Goal: Transaction & Acquisition: Purchase product/service

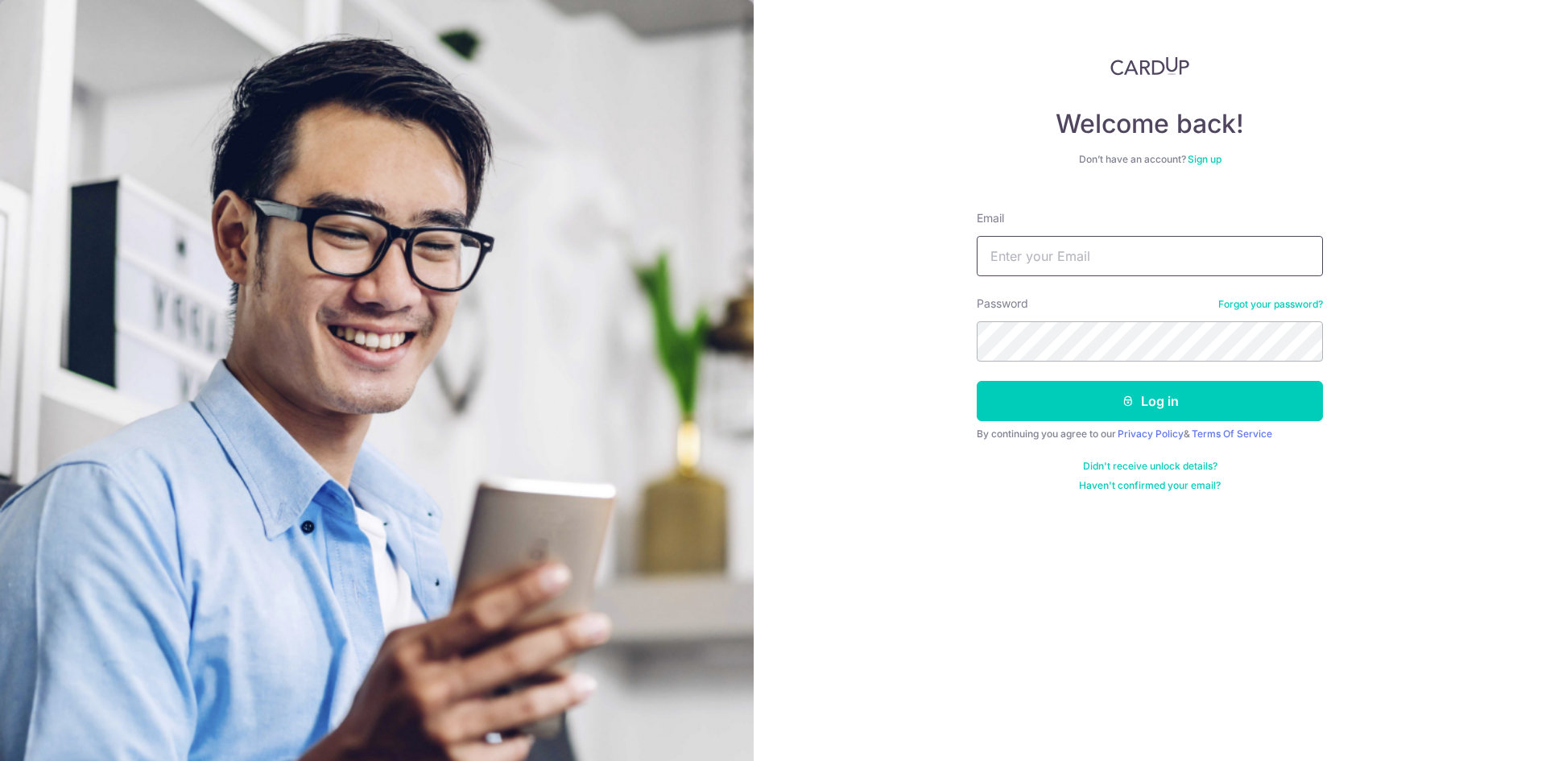
click at [1005, 267] on input "Email" at bounding box center [1150, 256] width 346 height 40
type input "wizguy84@hotmail.com"
click at [977, 381] on button "Log in" at bounding box center [1150, 401] width 346 height 40
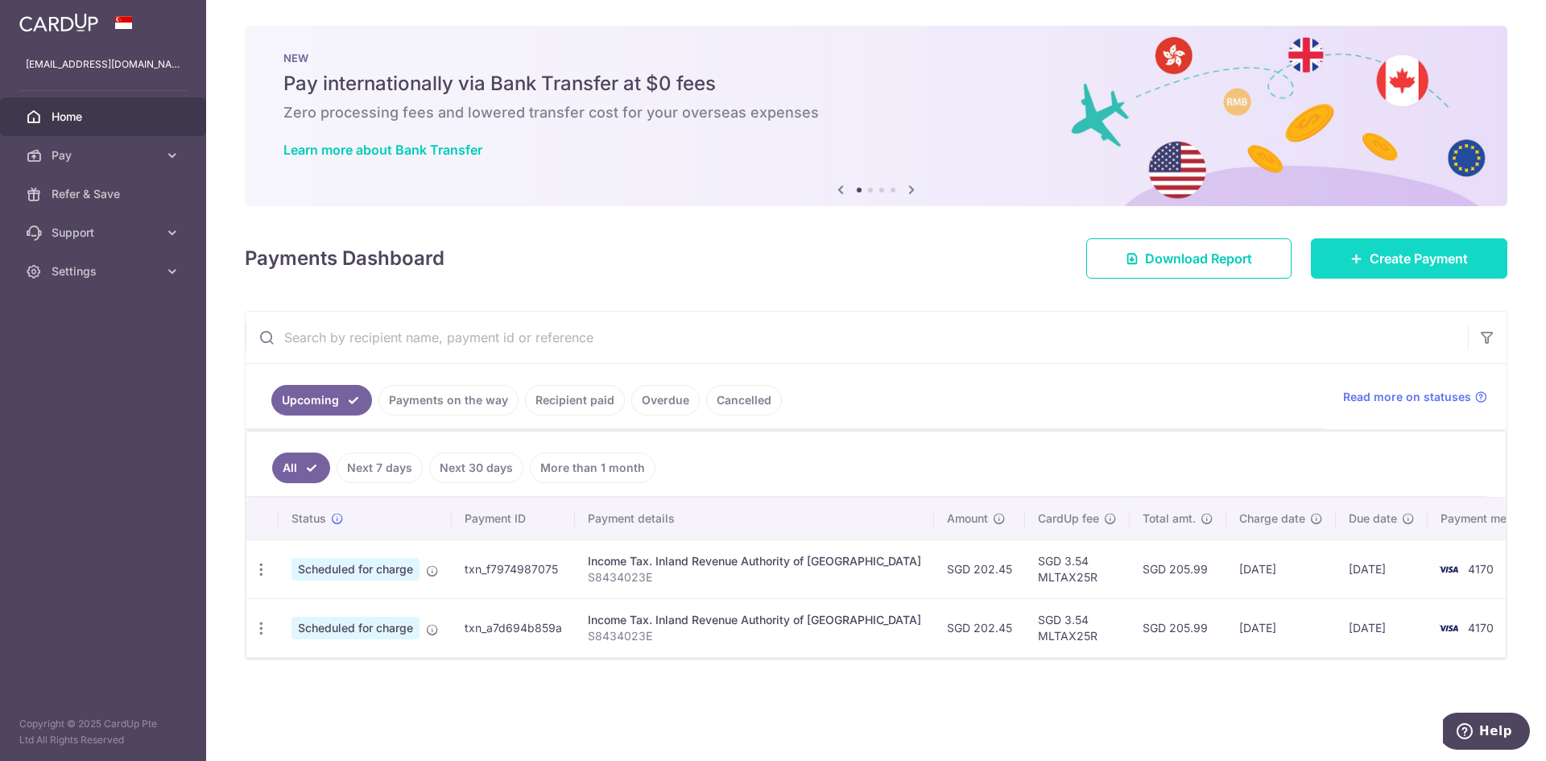
click at [1370, 258] on span "Create Payment" at bounding box center [1419, 258] width 98 height 19
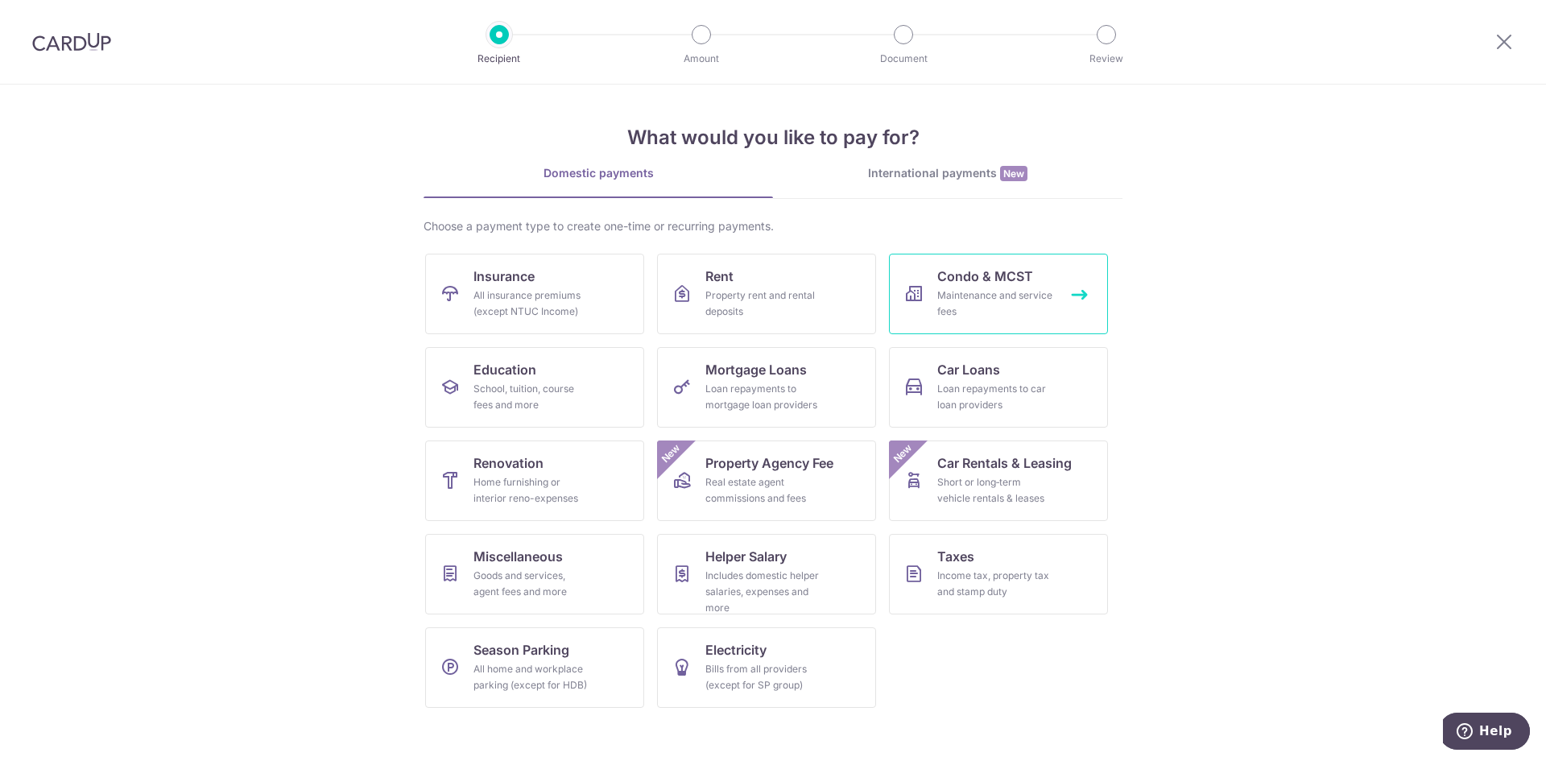
click at [976, 298] on div "Maintenance and service fees" at bounding box center [995, 303] width 116 height 32
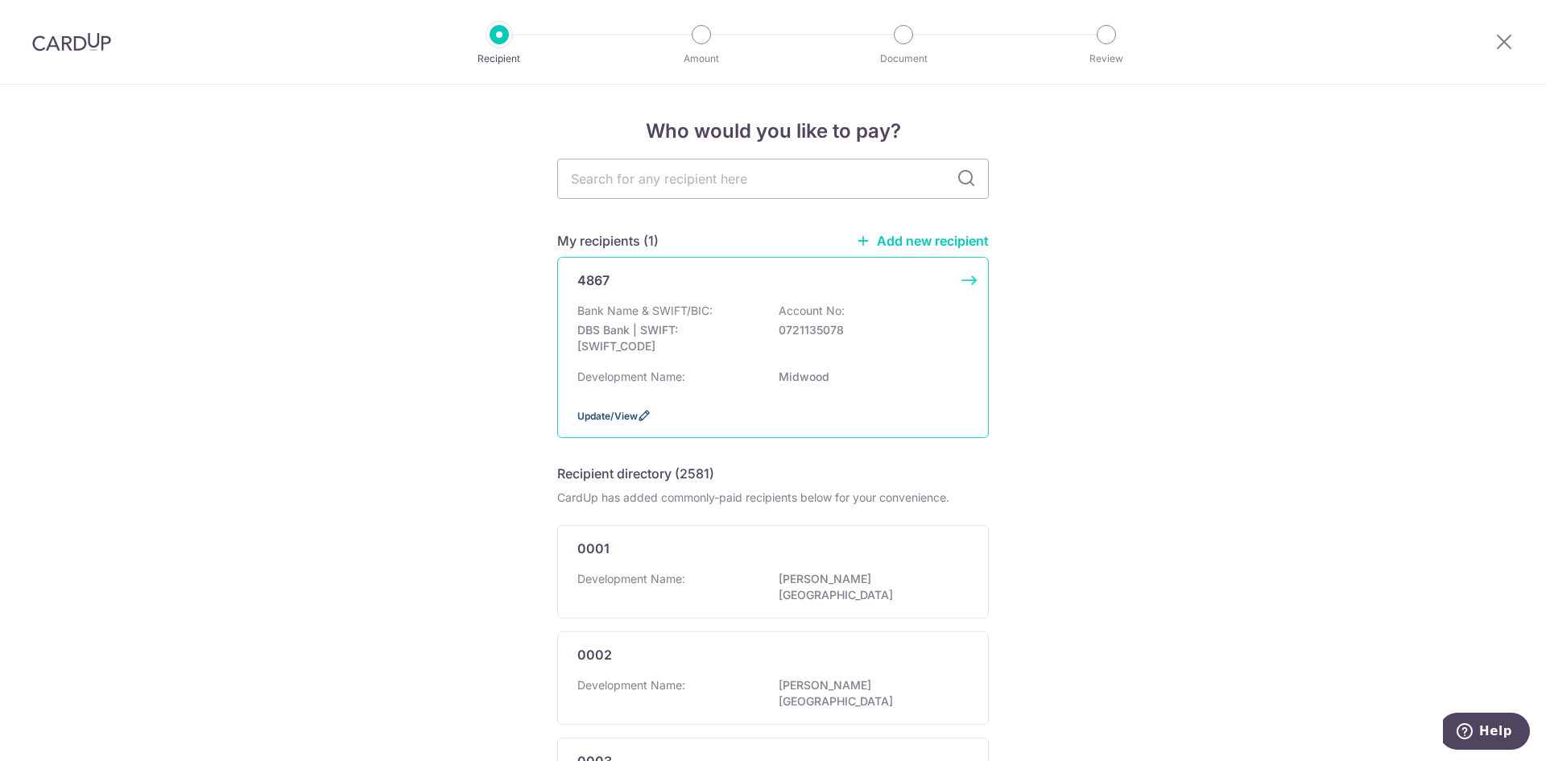
click at [614, 418] on span "Update/View" at bounding box center [607, 416] width 60 height 12
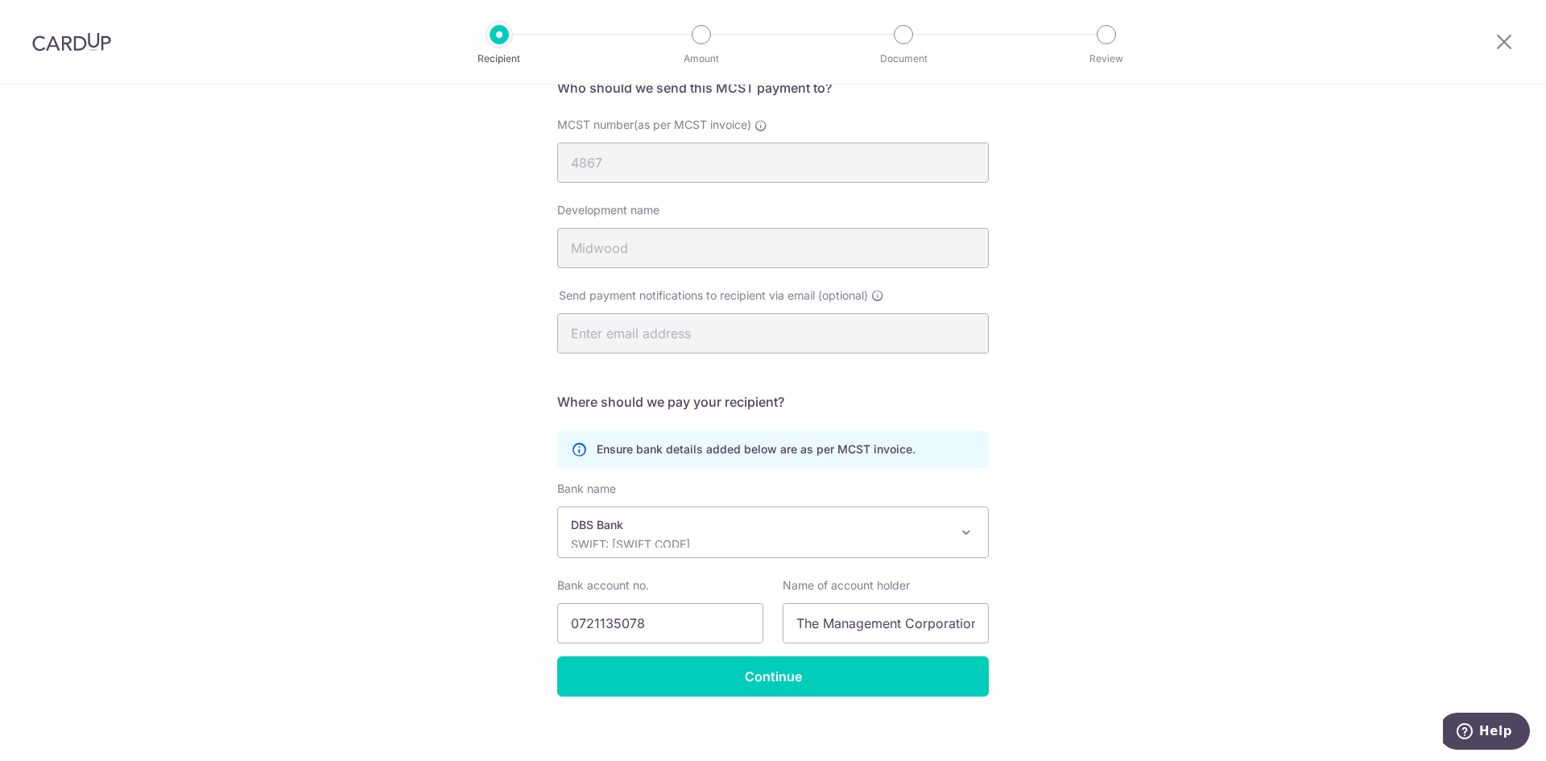
scroll to position [153, 0]
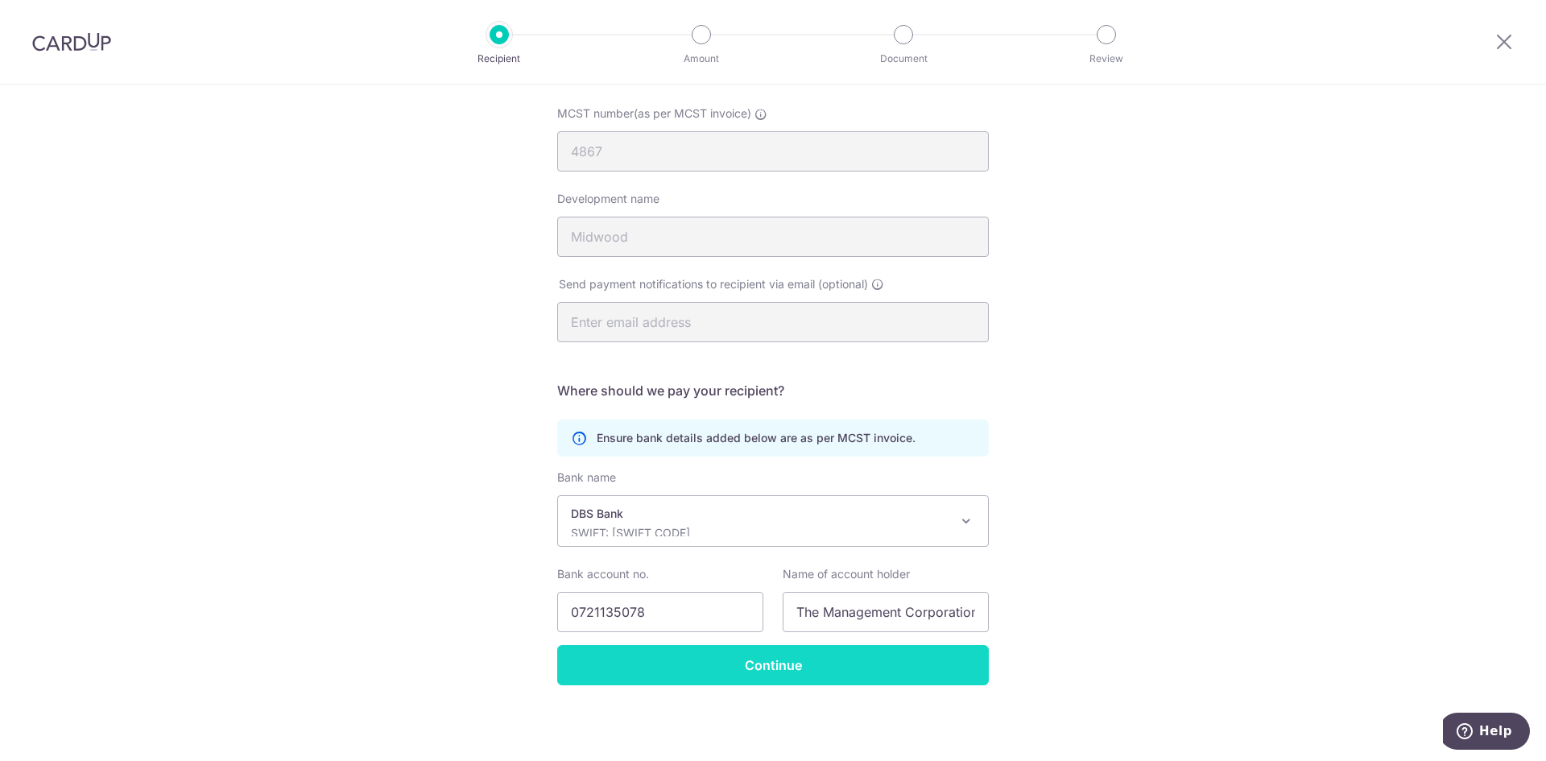
click at [612, 657] on input "Continue" at bounding box center [773, 665] width 432 height 40
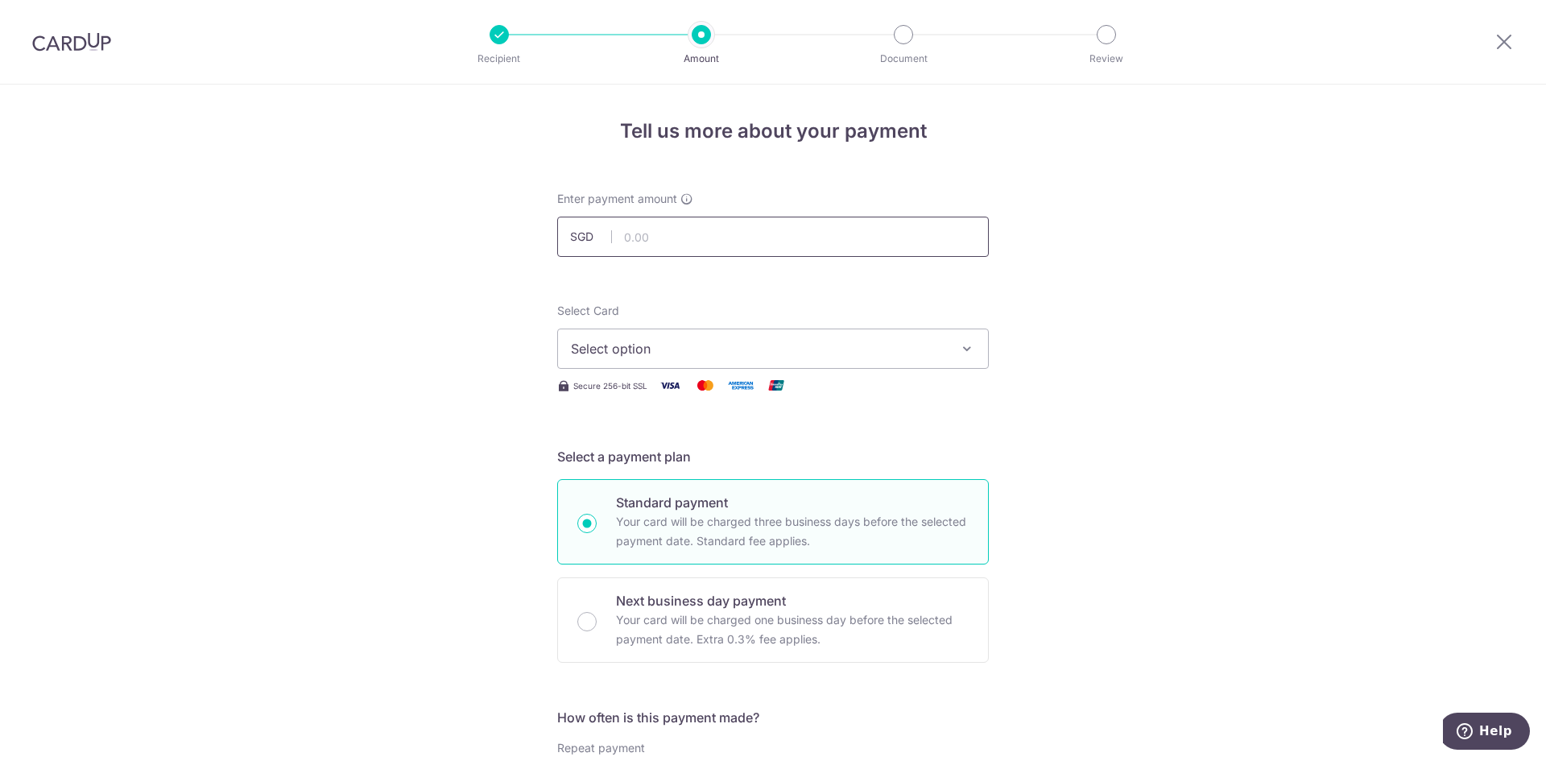
click at [653, 238] on input "text" at bounding box center [773, 237] width 432 height 40
type input "855.11"
drag, startPoint x: 396, startPoint y: 307, endPoint x: 425, endPoint y: 307, distance: 29.0
click at [631, 349] on span "Select option" at bounding box center [758, 348] width 375 height 19
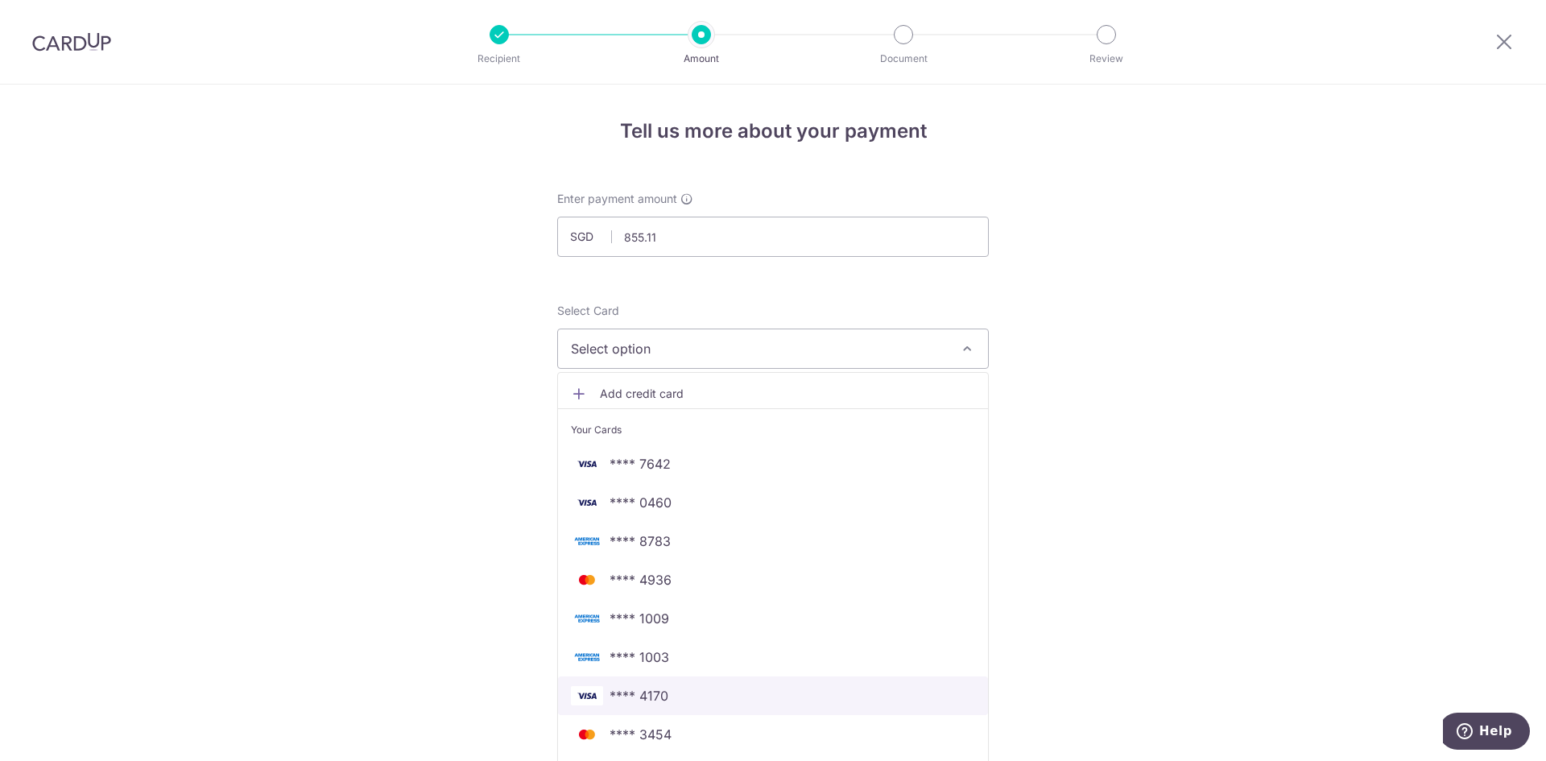
click at [645, 699] on span "**** 4170" at bounding box center [639, 695] width 59 height 19
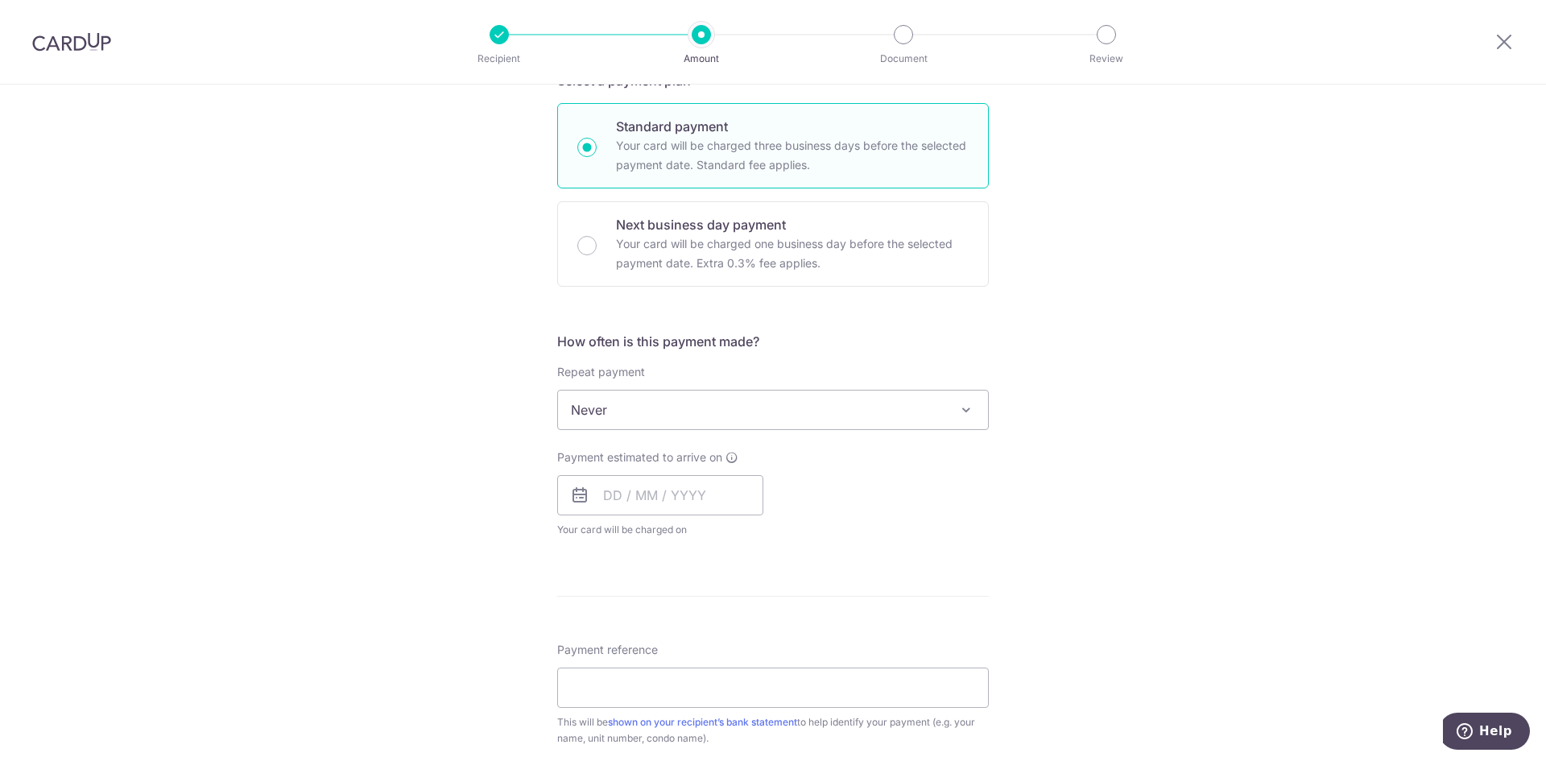
scroll to position [403, 0]
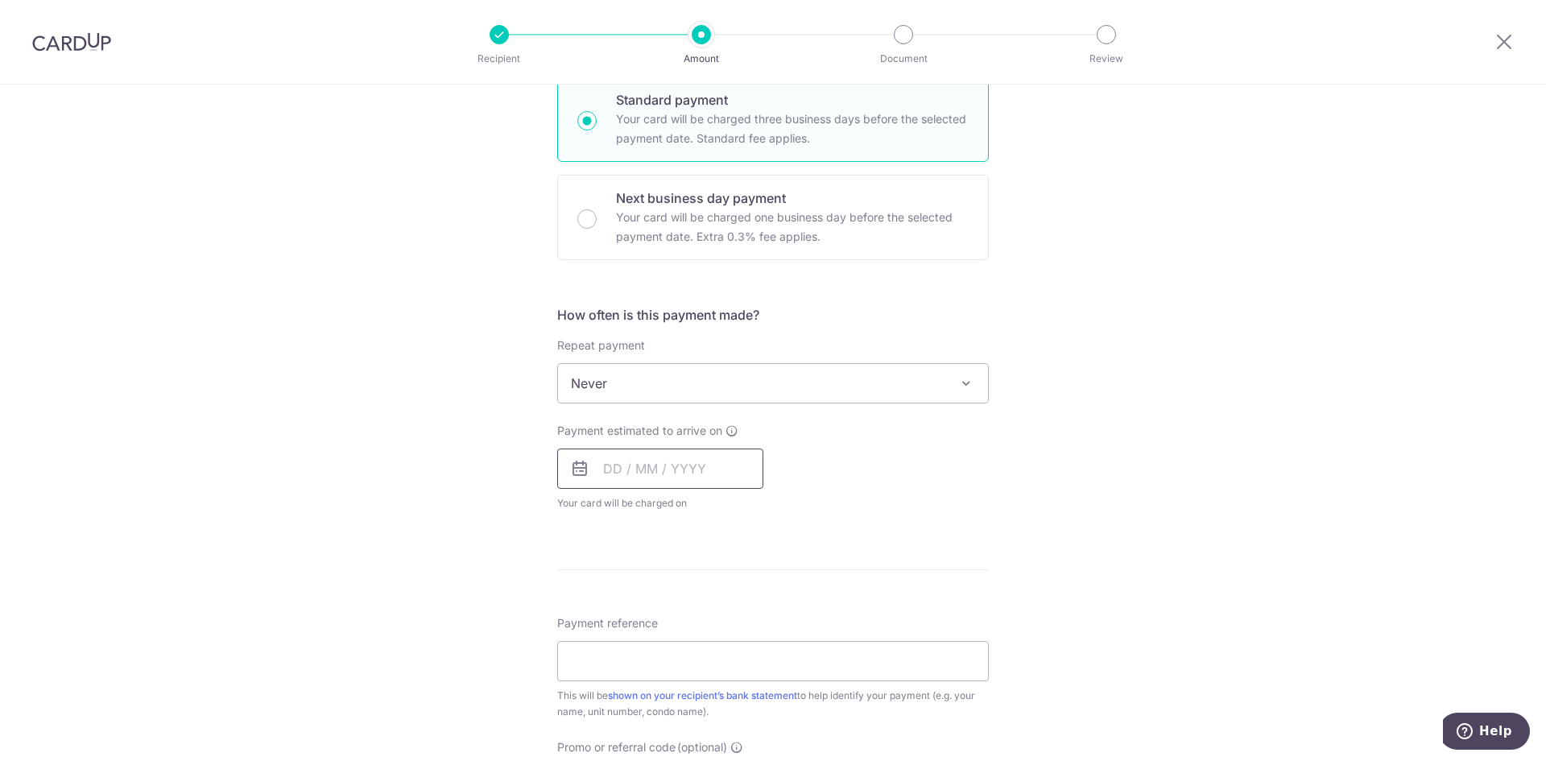
click at [593, 477] on input "text" at bounding box center [660, 469] width 206 height 40
click at [424, 478] on div "Tell us more about your payment Enter payment amount SGD 855.11 855.11 Select C…" at bounding box center [773, 410] width 1546 height 1457
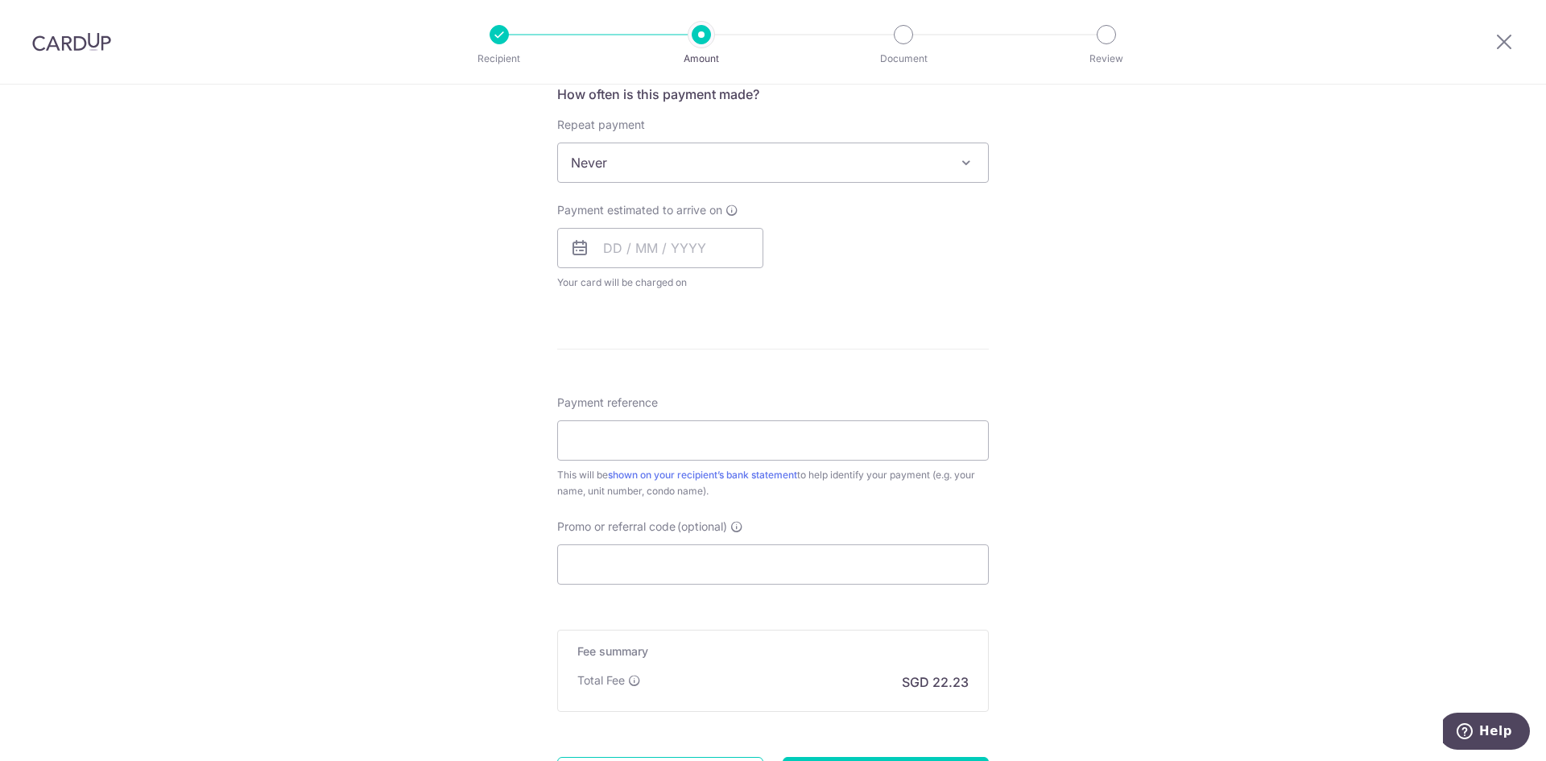
scroll to position [644, 0]
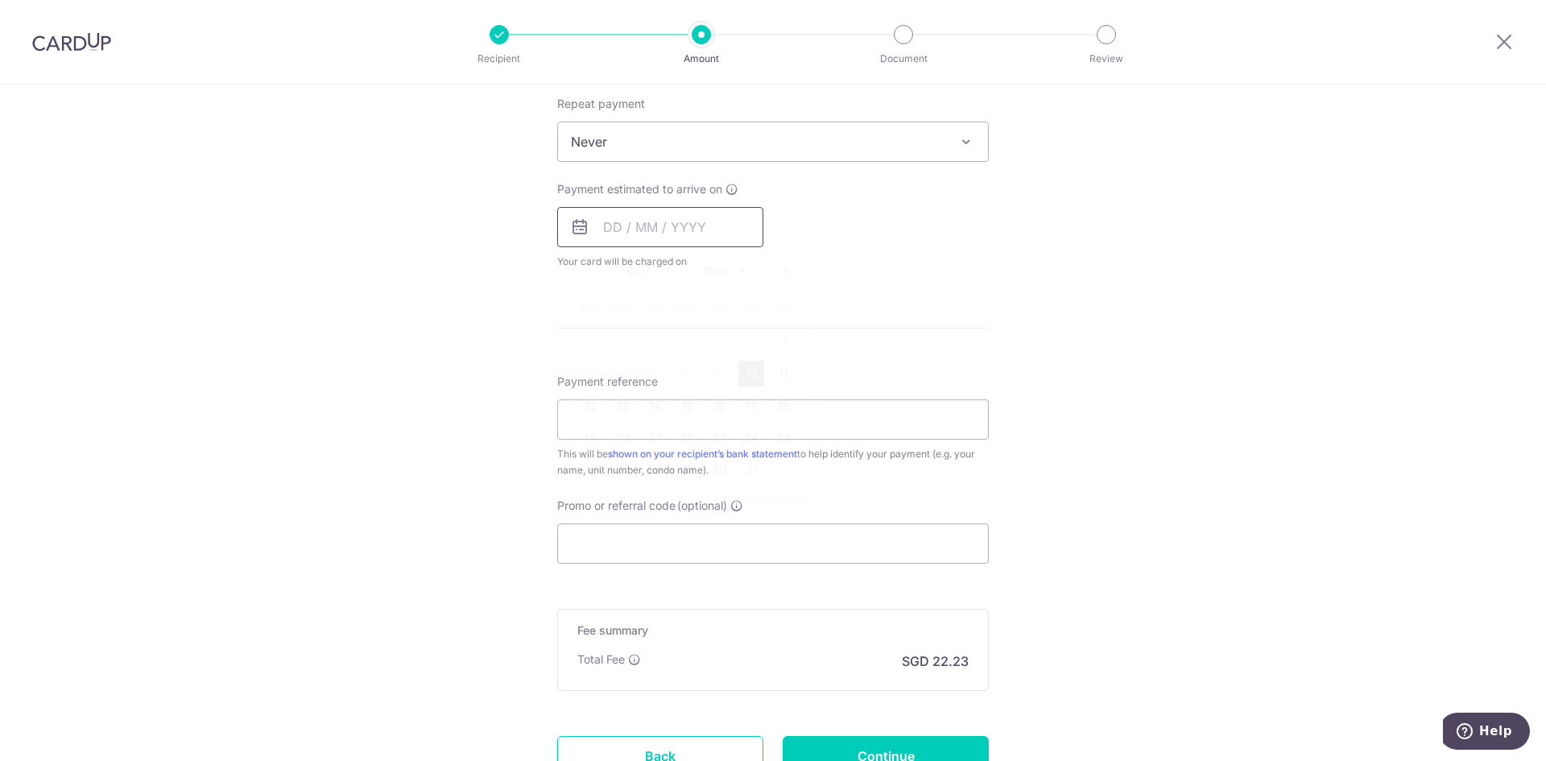
click at [624, 225] on input "text" at bounding box center [660, 227] width 206 height 40
click at [747, 438] on link "24" at bounding box center [751, 438] width 26 height 26
type input "24/10/2025"
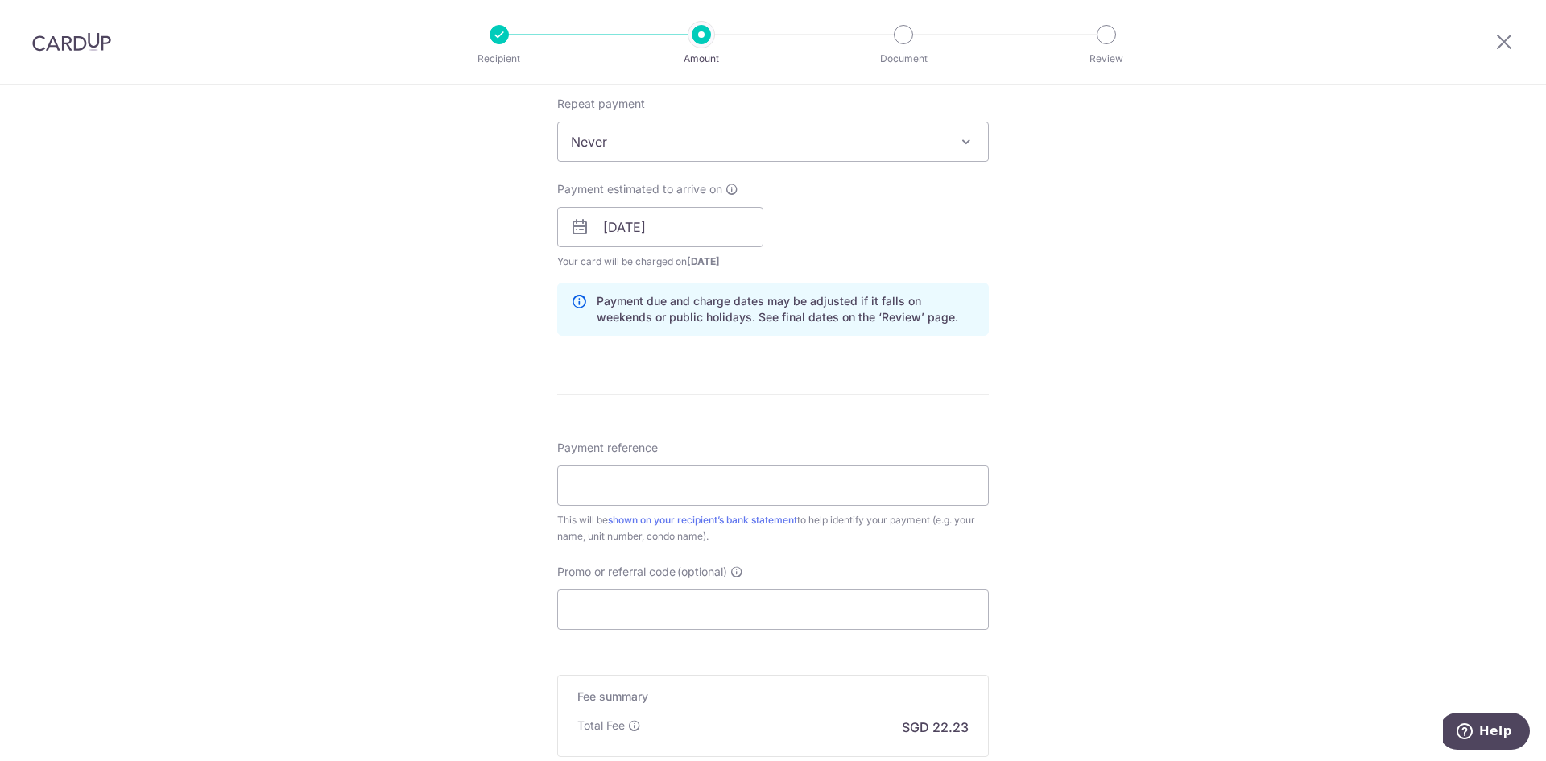
click at [1039, 367] on div "Tell us more about your payment Enter payment amount SGD 855.11 855.11 Select C…" at bounding box center [773, 201] width 1546 height 1523
click at [691, 481] on input "Payment reference" at bounding box center [773, 485] width 432 height 40
click at [611, 483] on input "Blk 8, #11-06" at bounding box center [773, 485] width 432 height 40
type input "Blk 8 unit 11-06"
click at [653, 603] on input "Promo or referral code (optional)" at bounding box center [773, 609] width 432 height 40
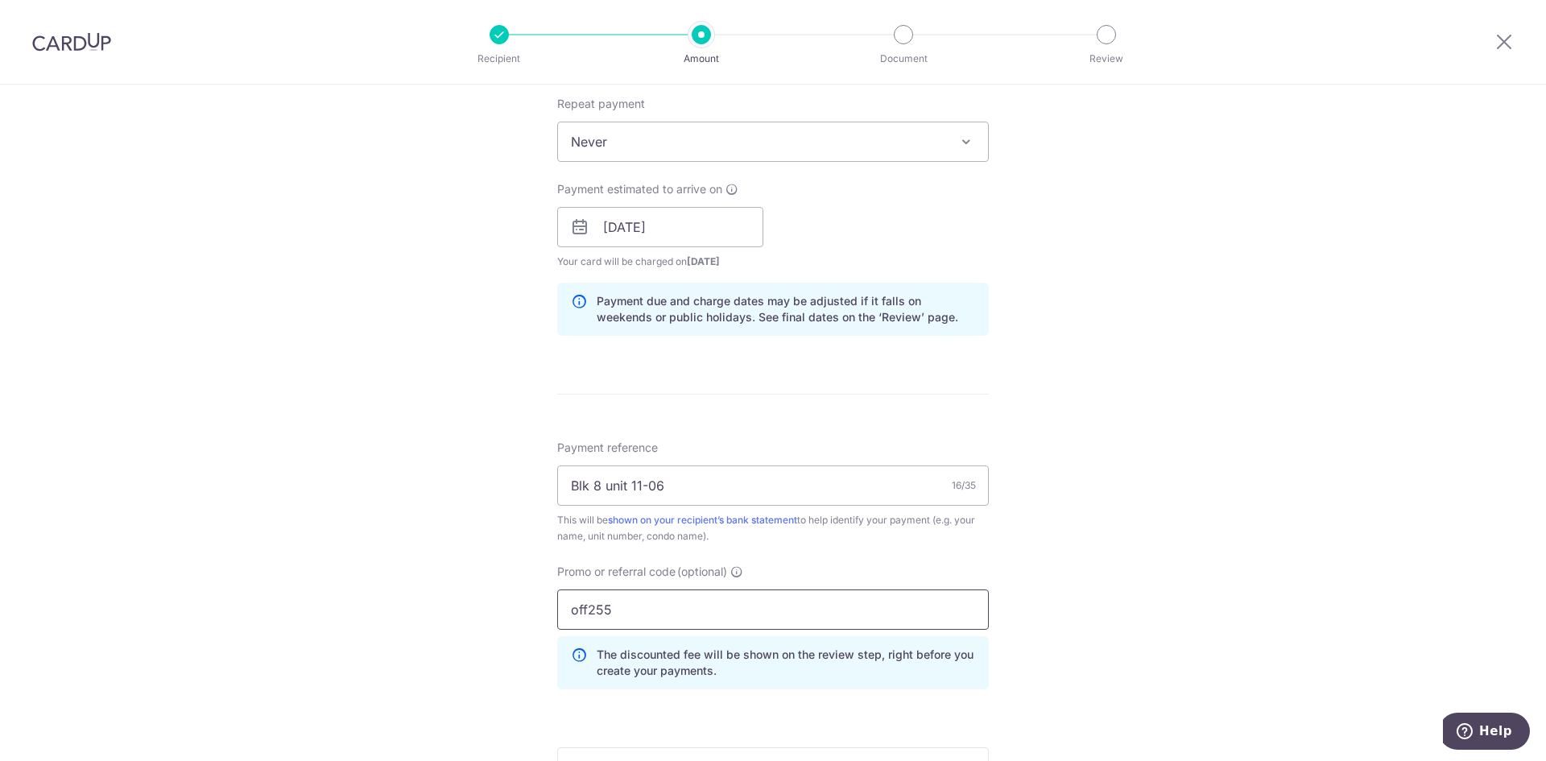
type input "off255"
click at [406, 579] on div "Tell us more about your payment Enter payment amount SGD 855.11 855.11 Select C…" at bounding box center [773, 237] width 1546 height 1595
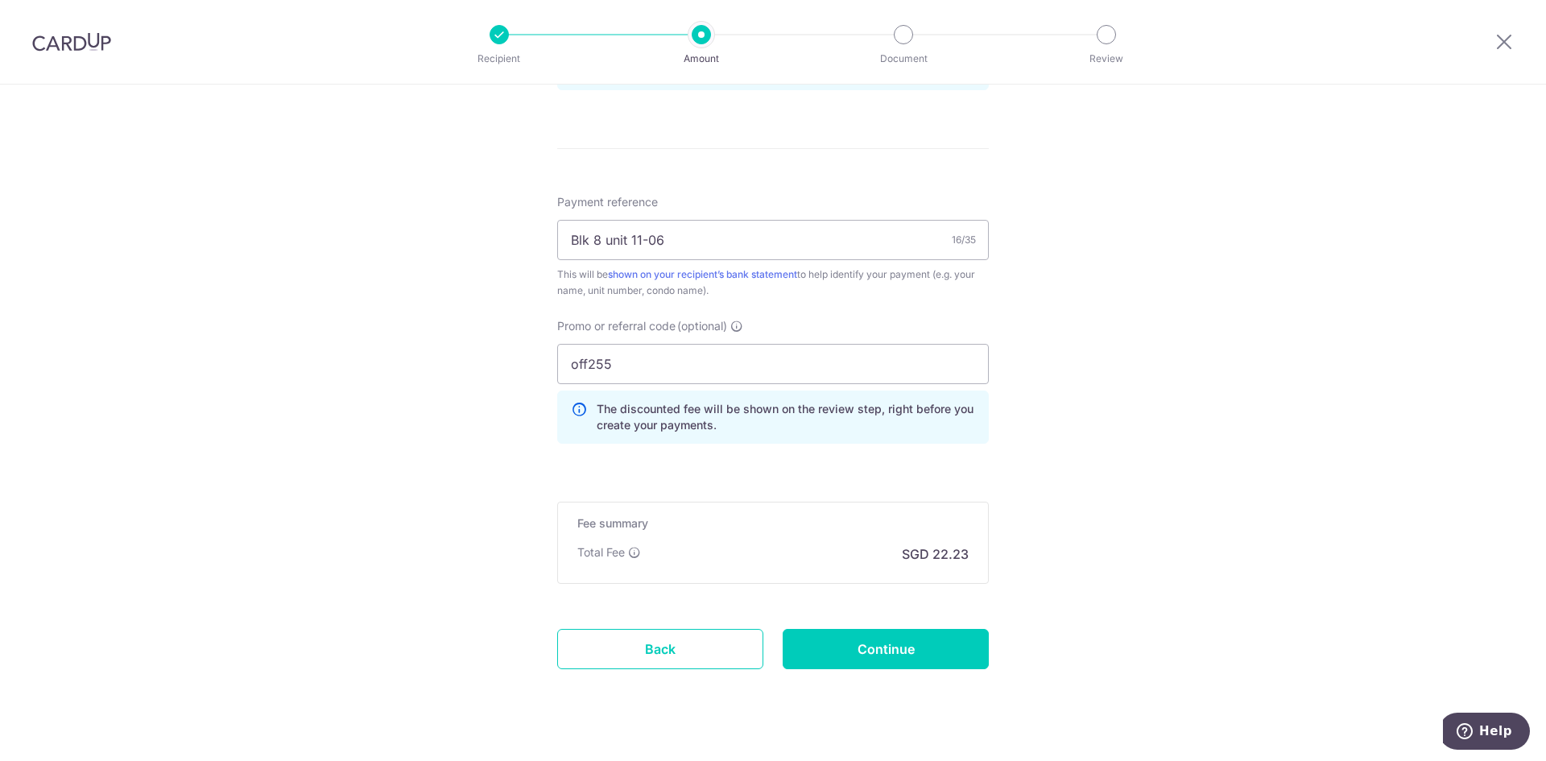
scroll to position [919, 0]
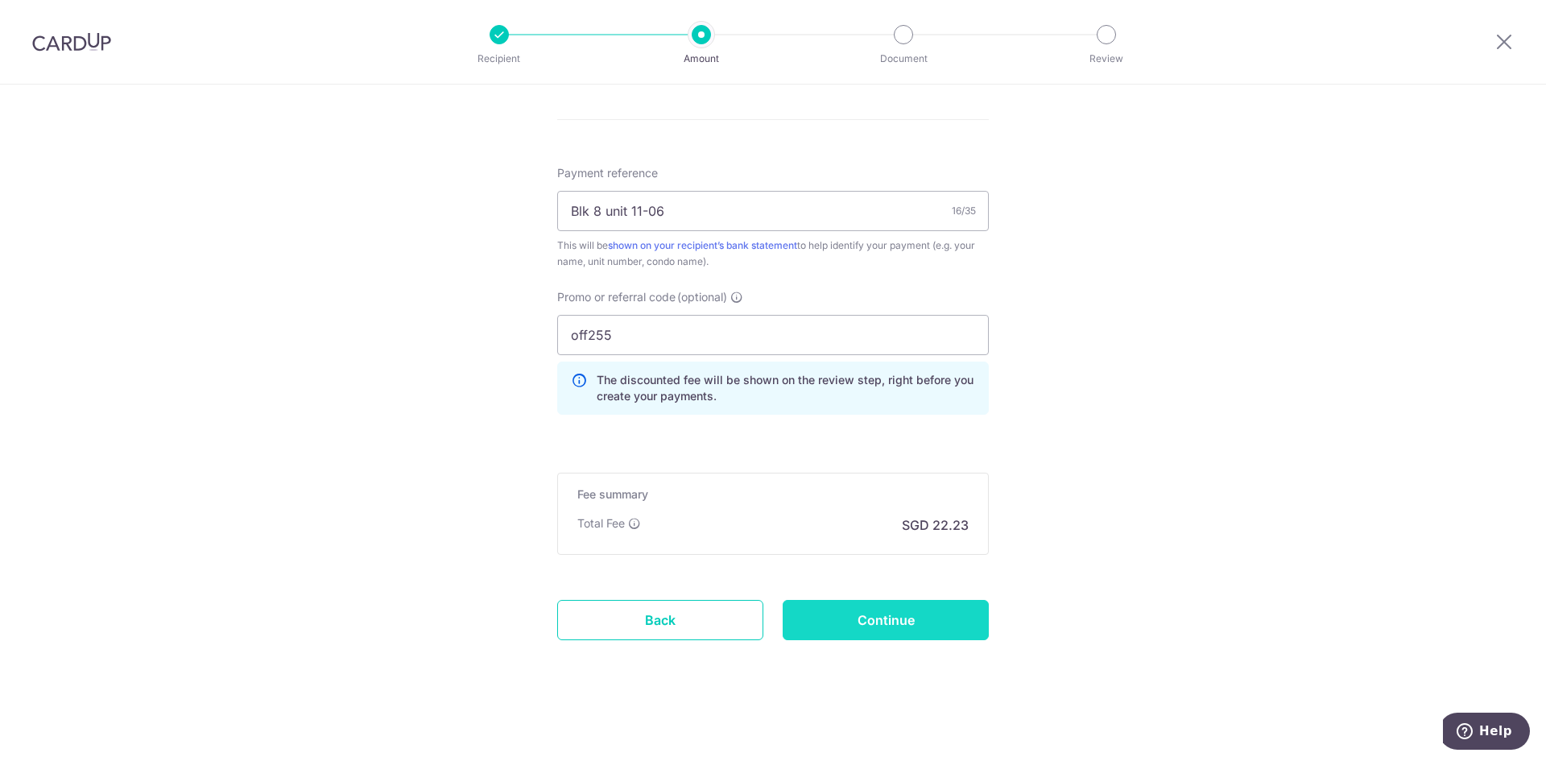
click at [857, 614] on input "Continue" at bounding box center [886, 620] width 206 height 40
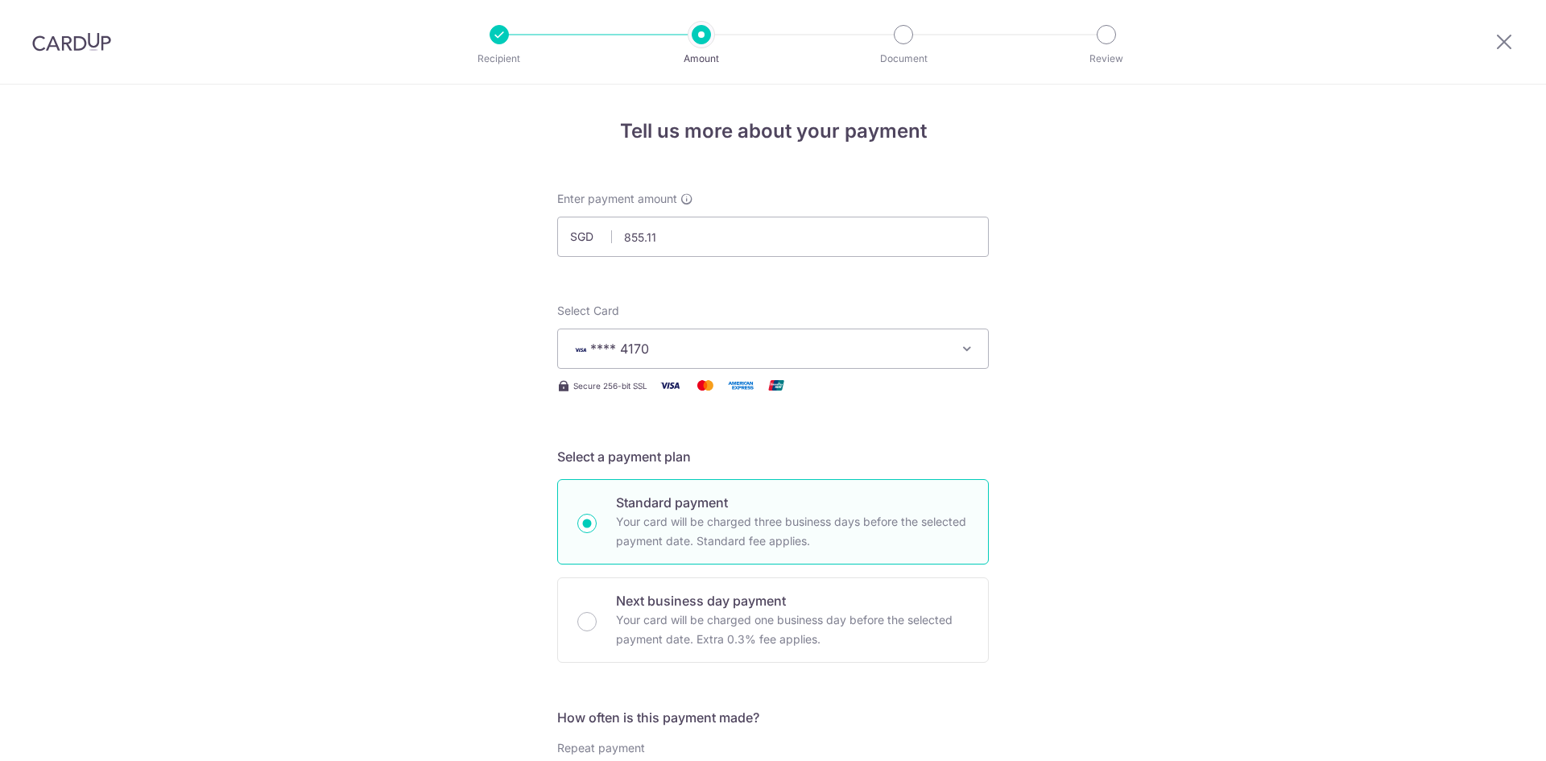
scroll to position [941, 0]
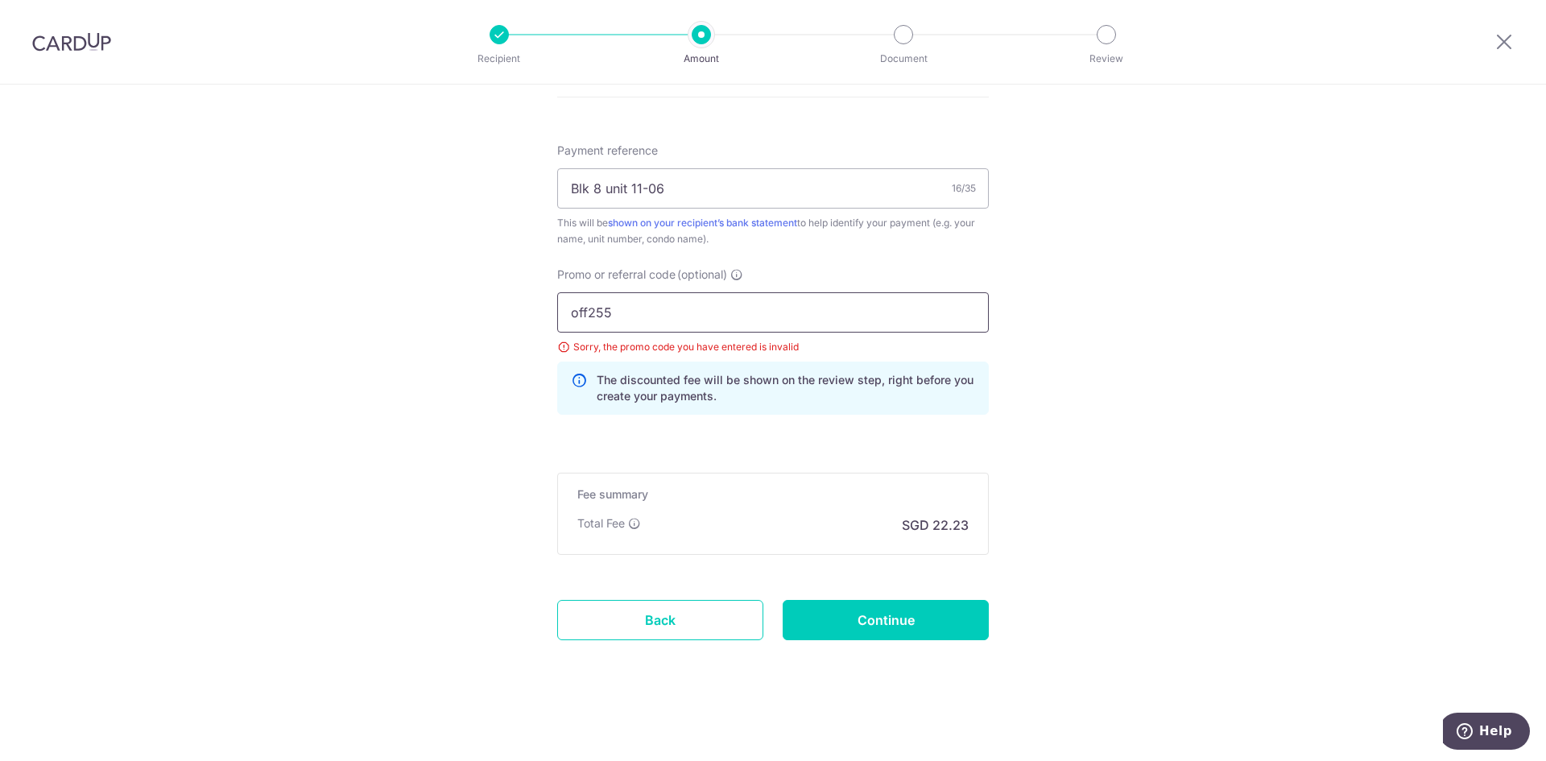
click at [597, 310] on input "off255" at bounding box center [773, 312] width 432 height 40
type input "off225"
click at [876, 623] on input "Continue" at bounding box center [886, 620] width 206 height 40
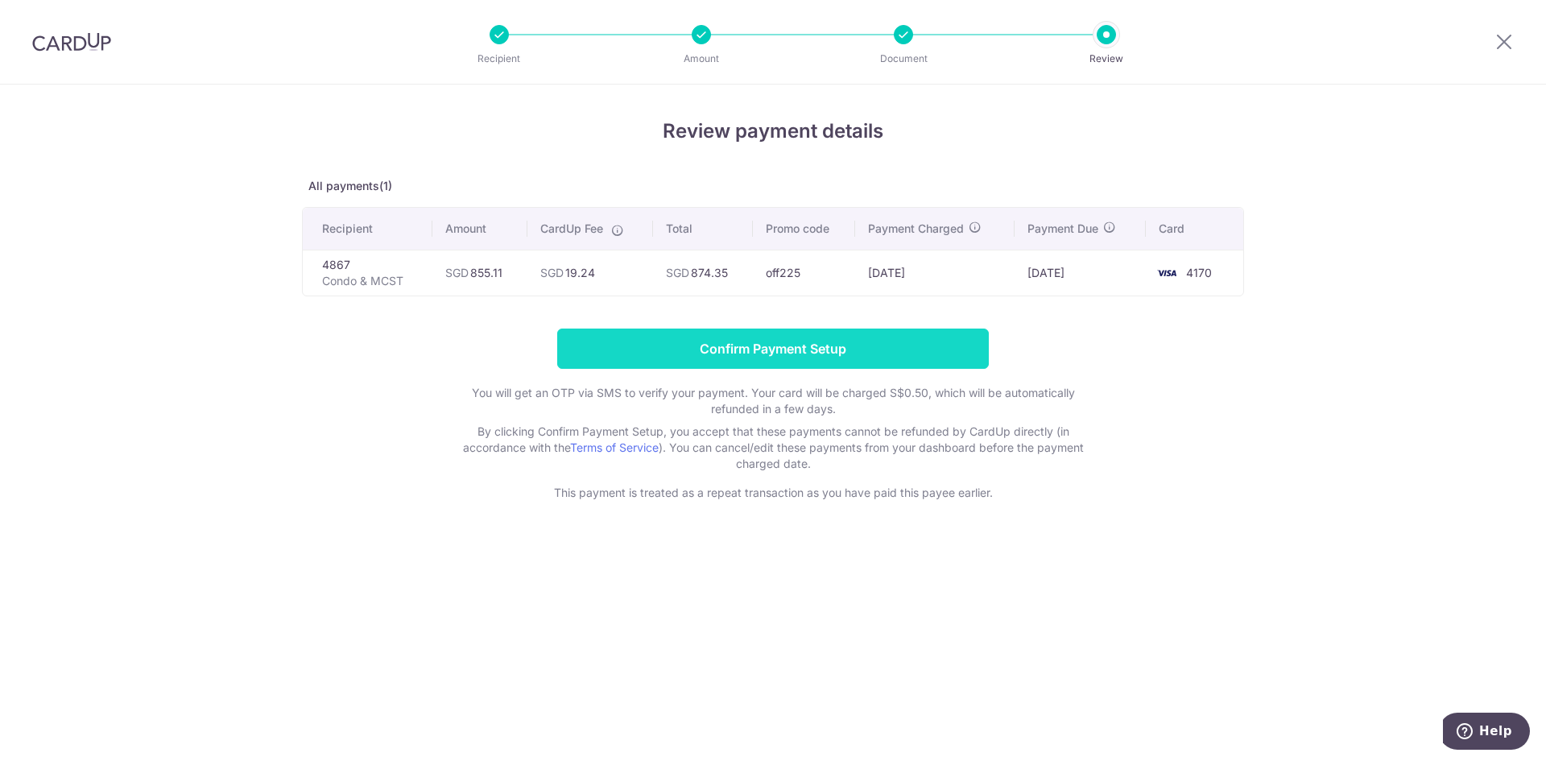
click at [796, 353] on input "Confirm Payment Setup" at bounding box center [773, 349] width 432 height 40
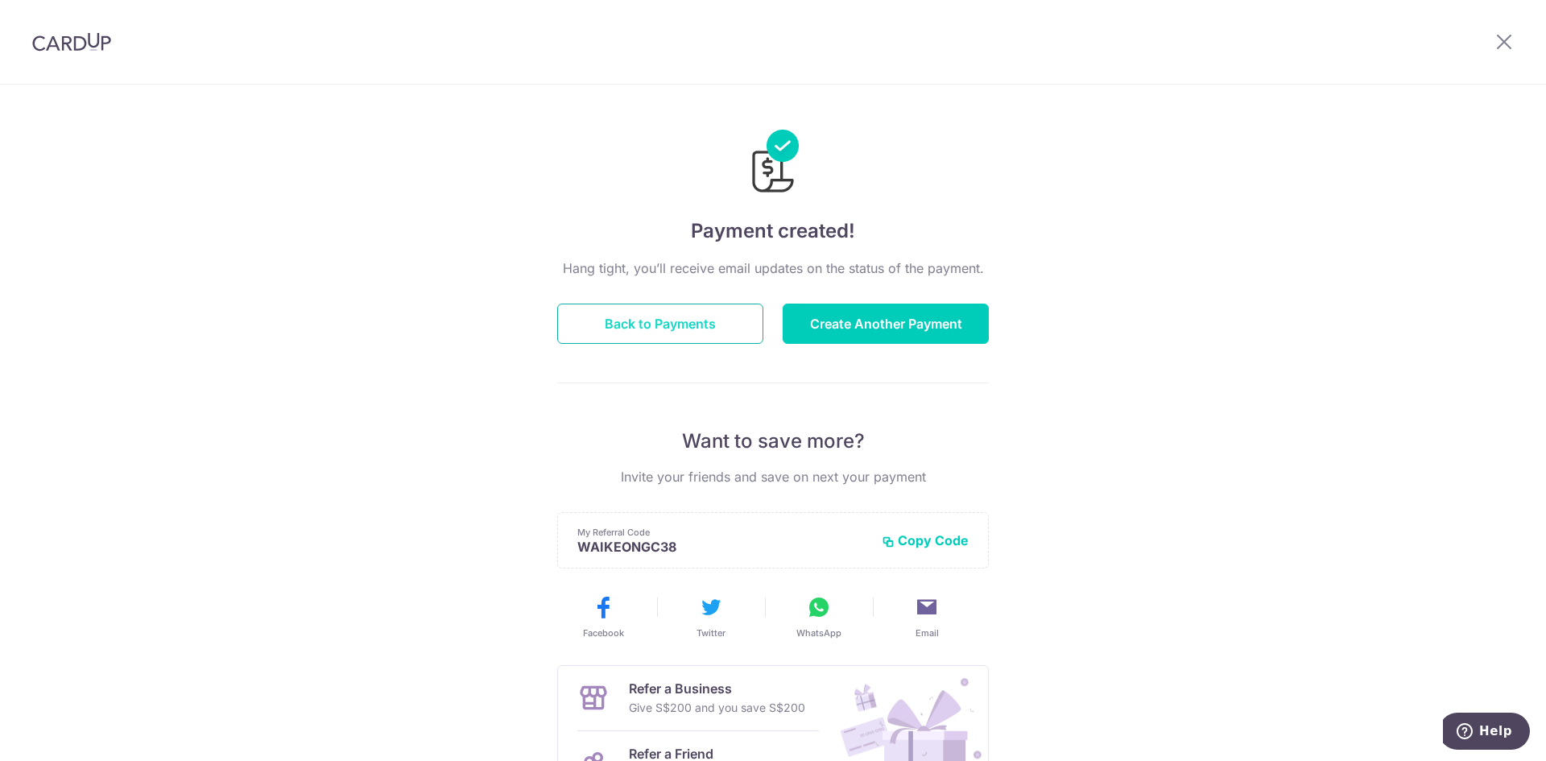
click at [643, 324] on button "Back to Payments" at bounding box center [660, 324] width 206 height 40
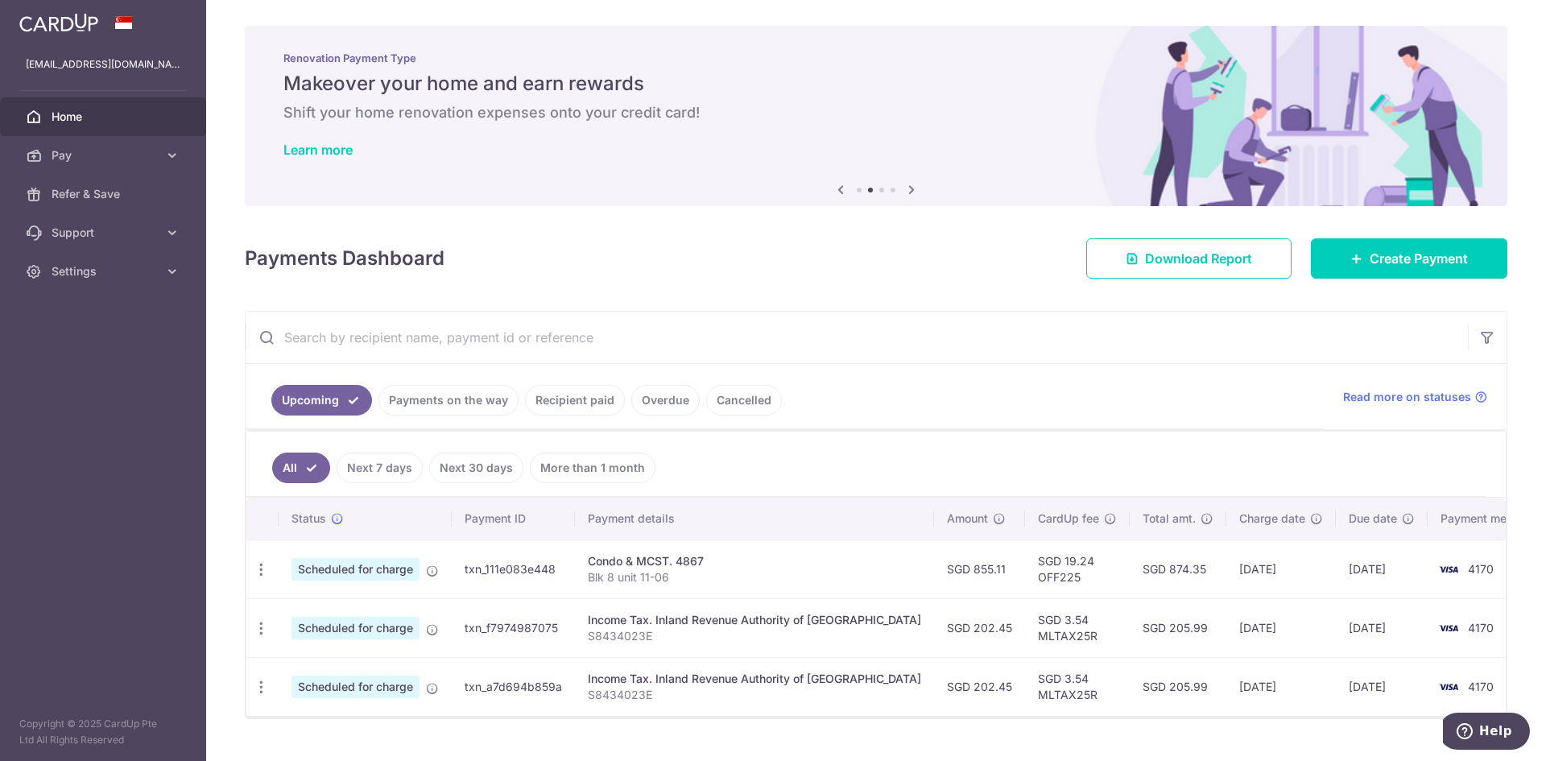
click at [561, 401] on link "Recipient paid" at bounding box center [575, 400] width 100 height 31
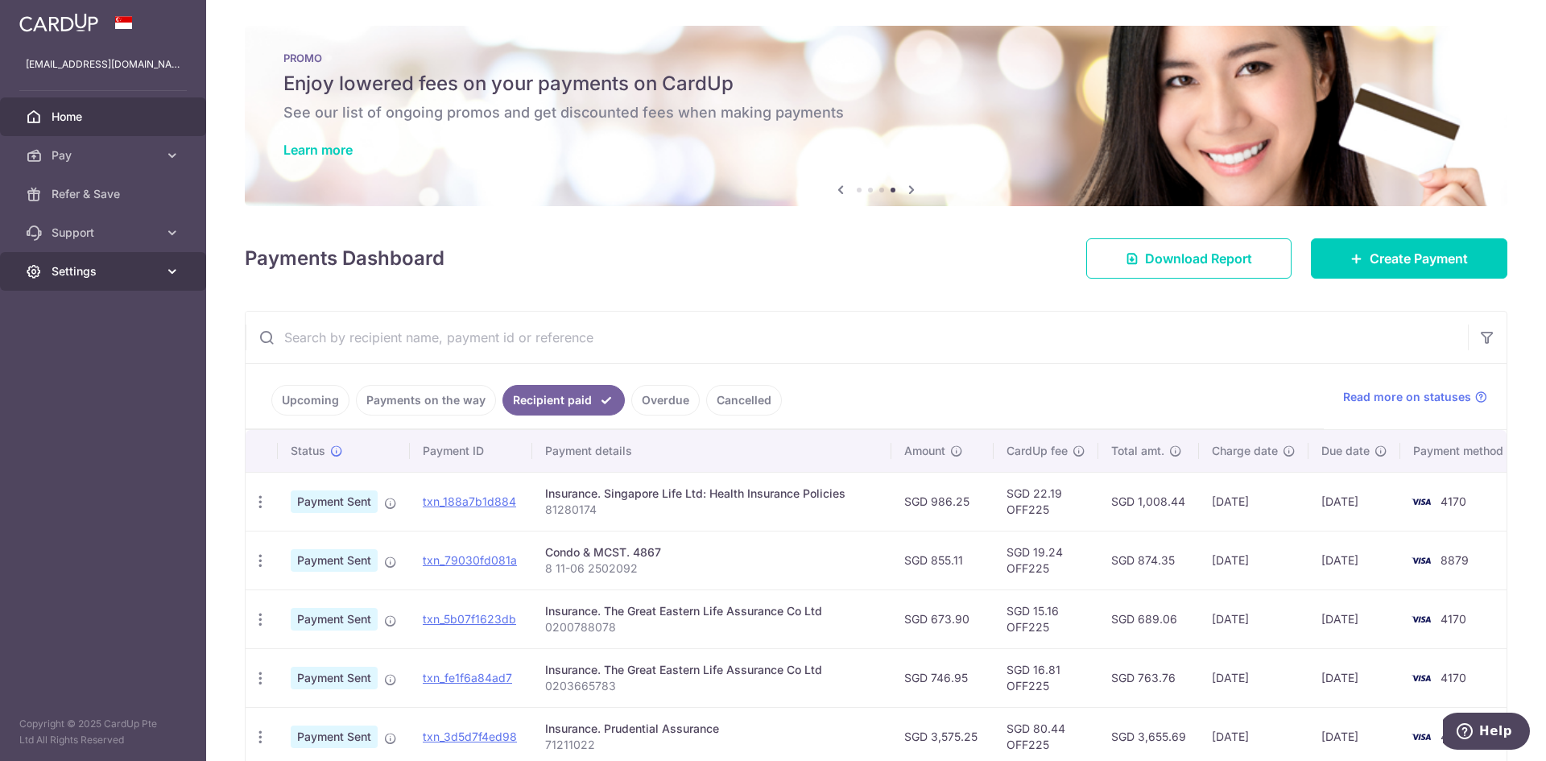
click at [132, 271] on span "Settings" at bounding box center [105, 271] width 106 height 16
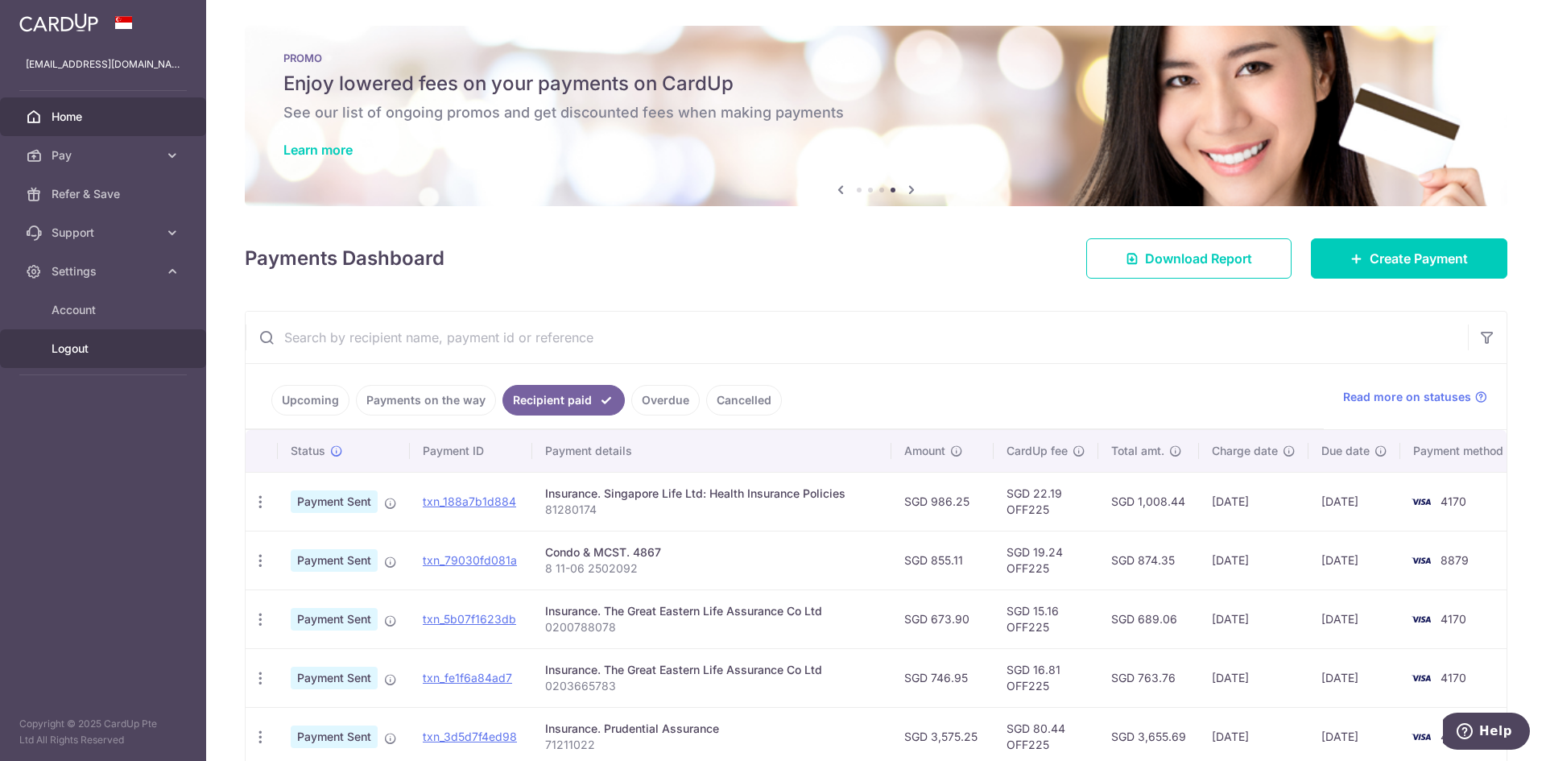
click at [84, 353] on span "Logout" at bounding box center [105, 349] width 106 height 16
